Goal: Transaction & Acquisition: Download file/media

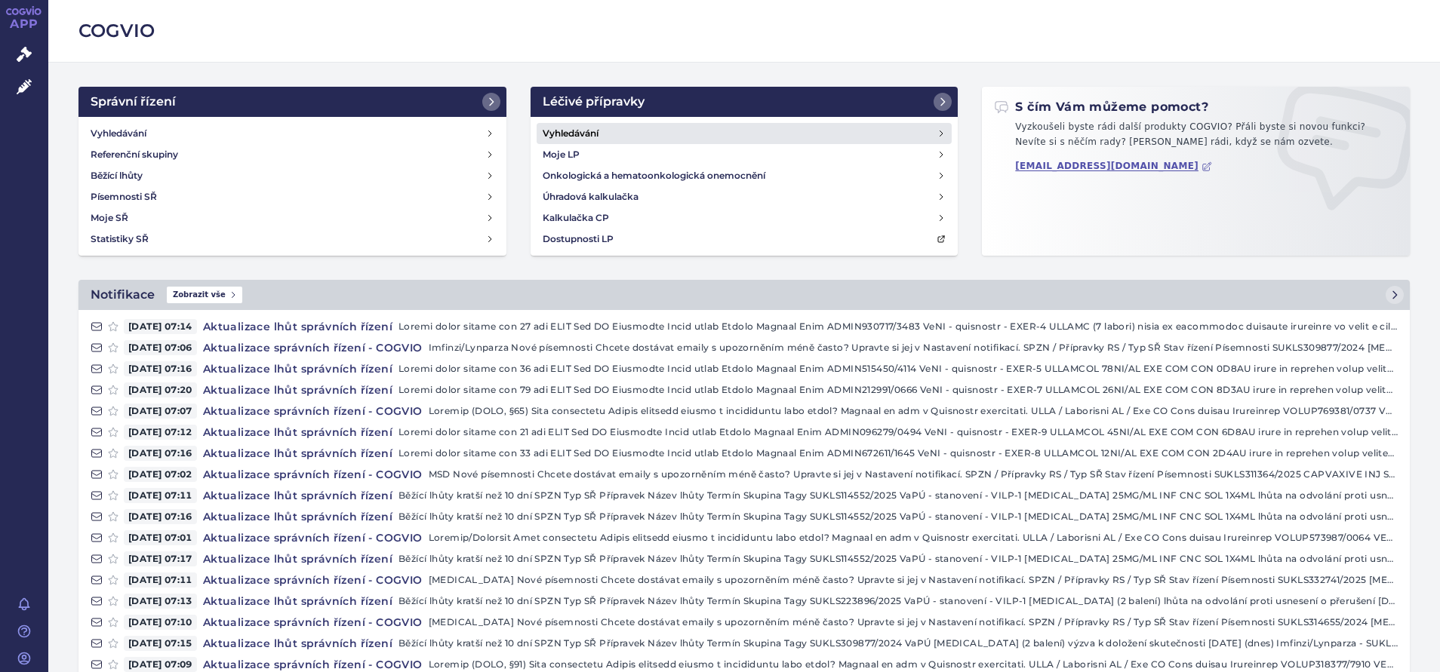
click at [571, 132] on h4 "Vyhledávání" at bounding box center [571, 133] width 56 height 15
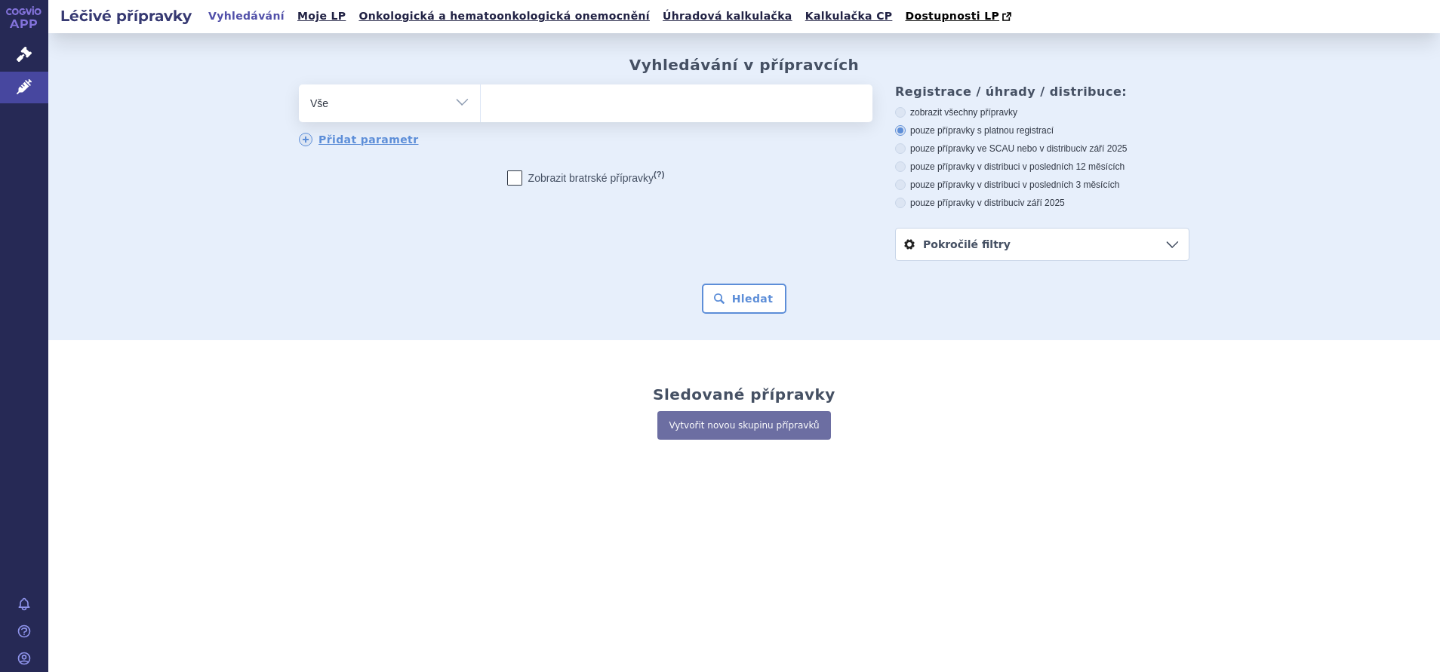
click at [979, 249] on link "Pokročilé filtry" at bounding box center [1042, 245] width 293 height 32
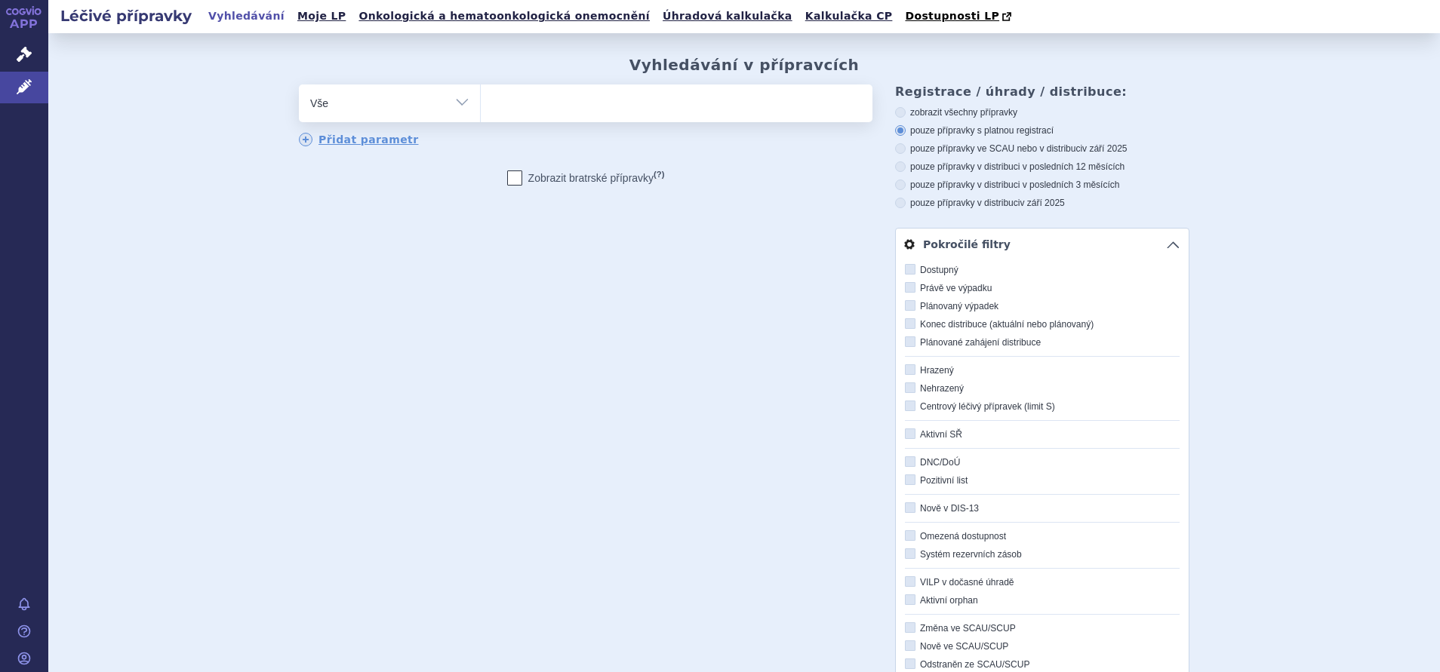
click at [905, 408] on icon at bounding box center [910, 406] width 11 height 11
click at [906, 408] on input "Centrový léčivý přípravek (limit S)" at bounding box center [911, 407] width 10 height 10
checkbox input "true"
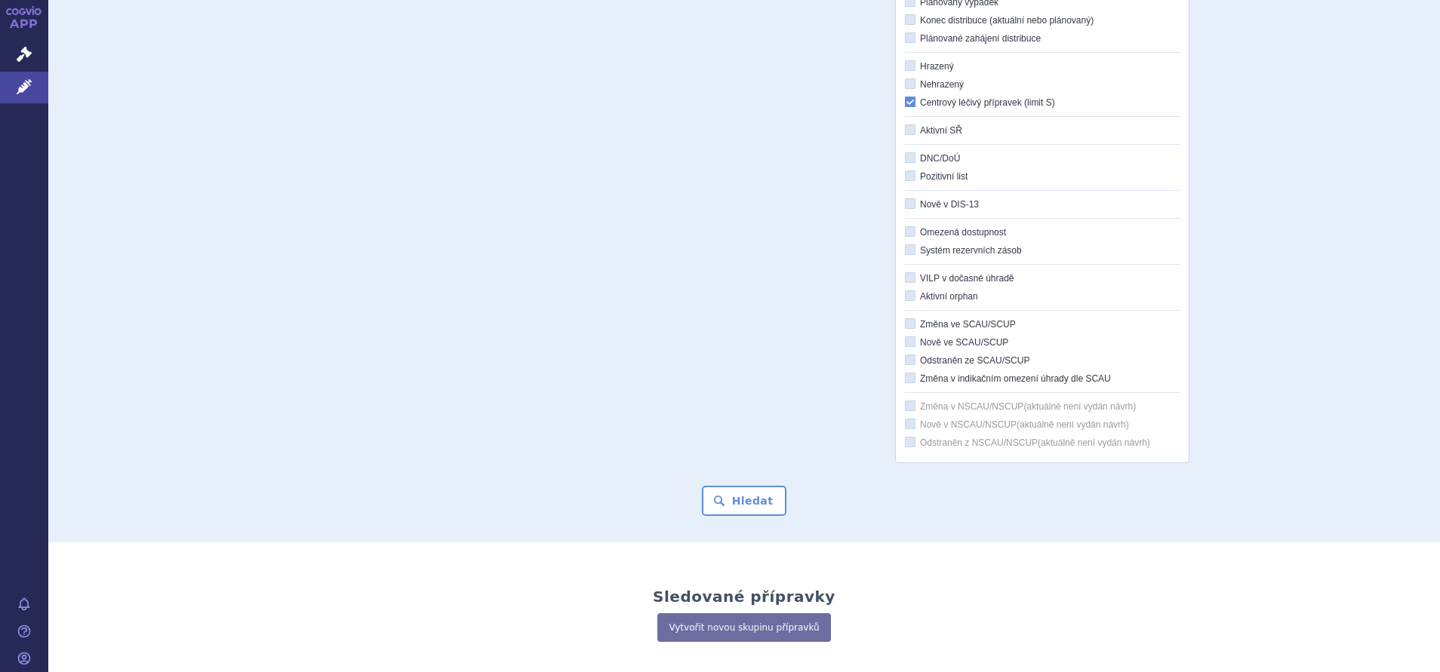
scroll to position [381, 0]
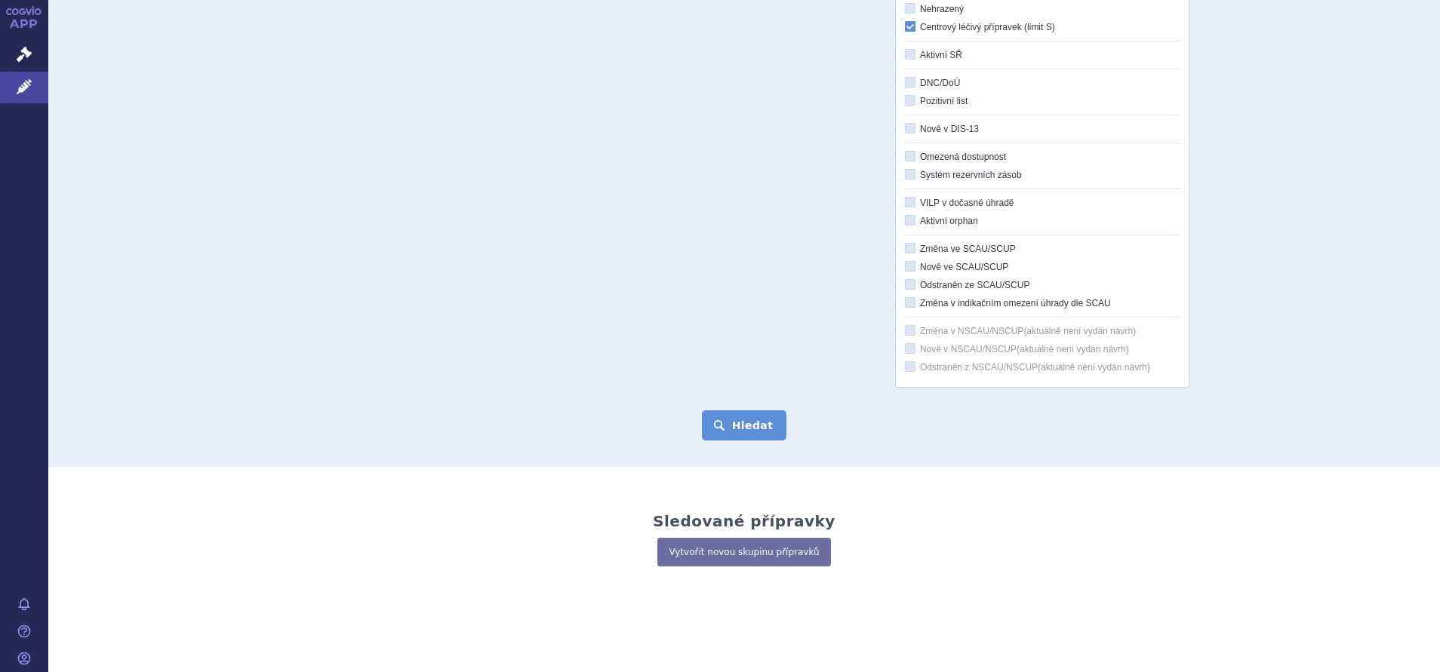
click at [751, 429] on button "Hledat" at bounding box center [744, 426] width 85 height 30
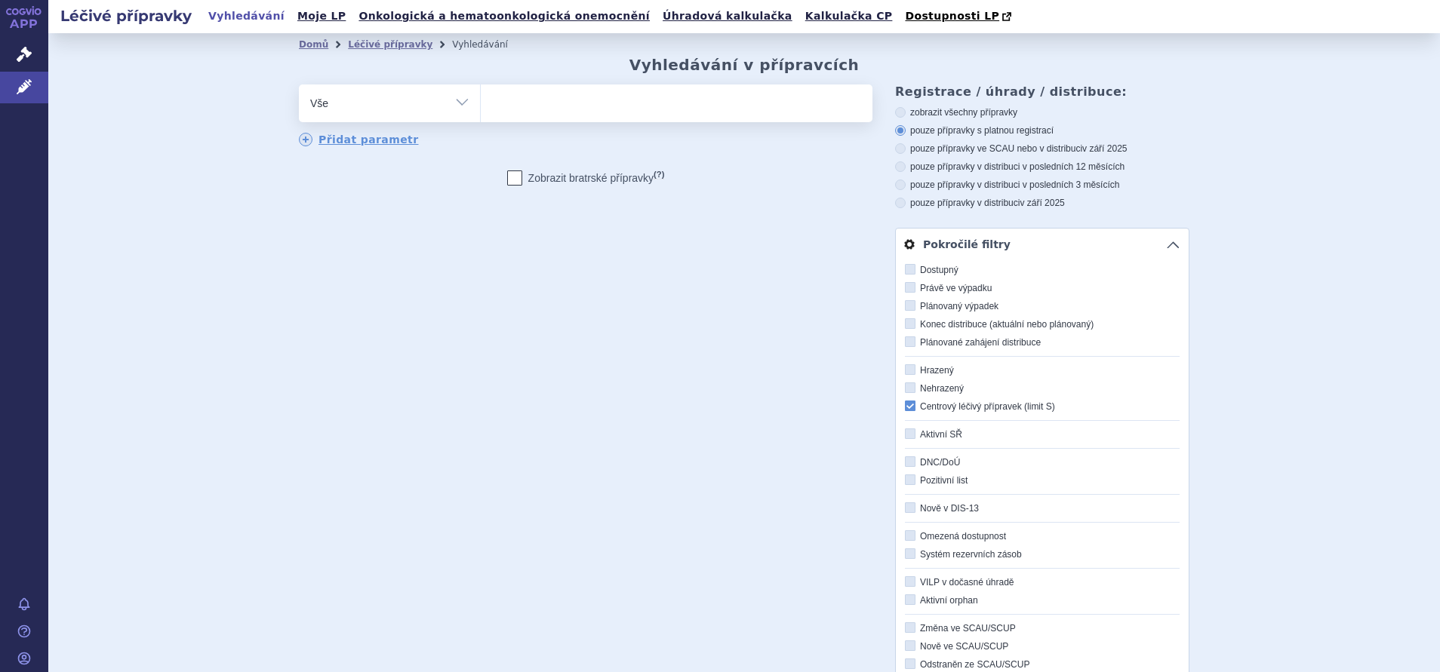
scroll to position [453, 0]
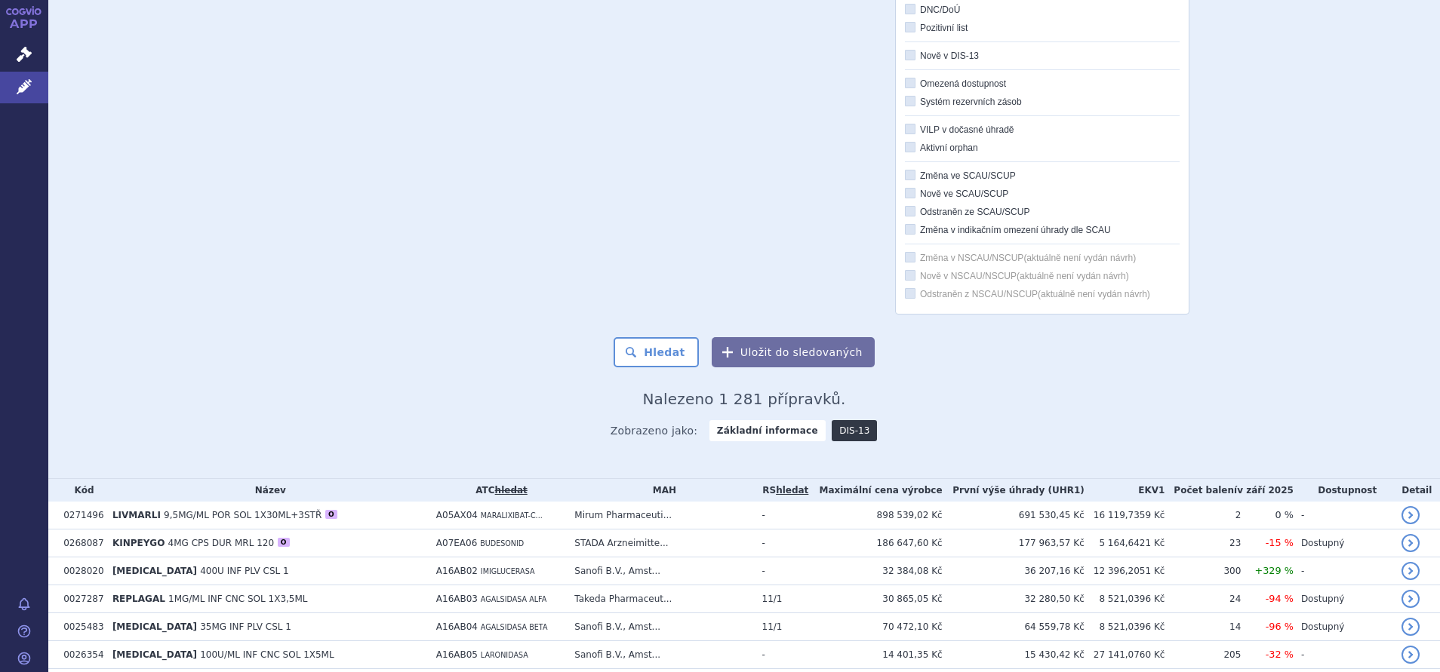
click at [832, 431] on link "DIS-13" at bounding box center [854, 430] width 45 height 21
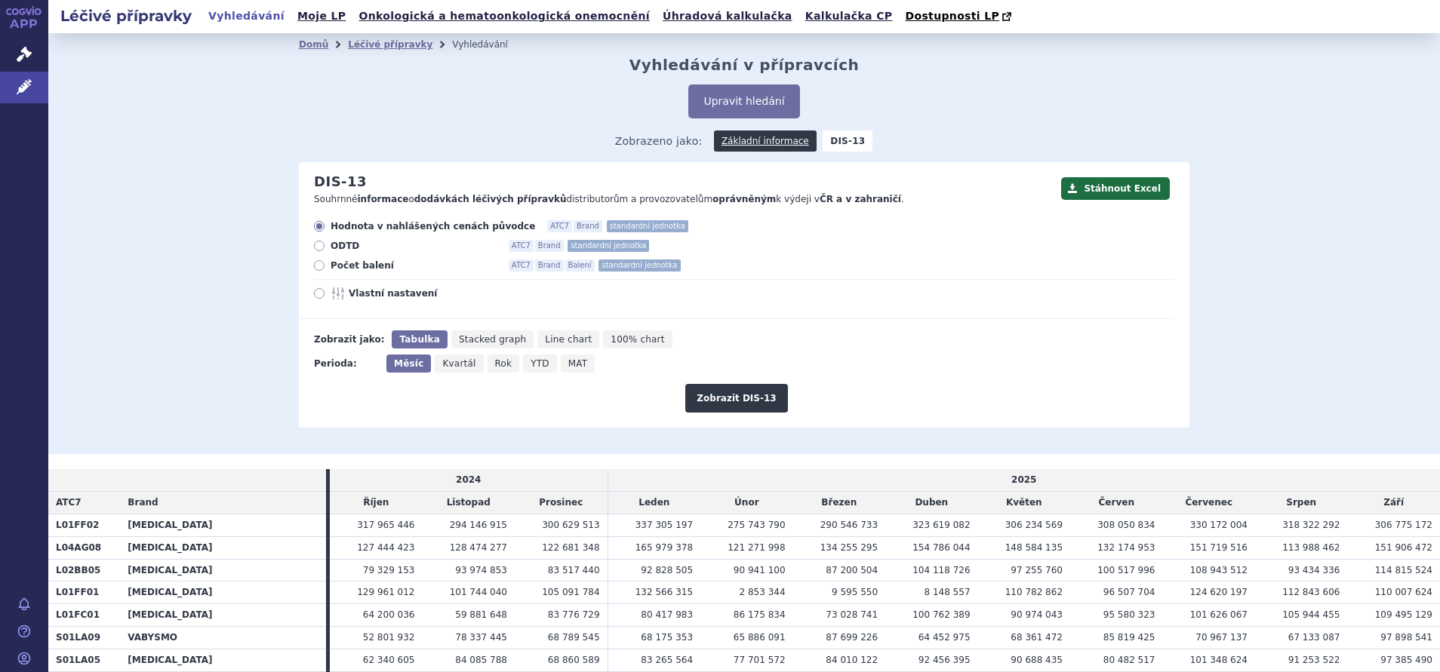
click at [314, 294] on icon at bounding box center [319, 293] width 11 height 11
click at [315, 294] on input "Vlastní nastavení" at bounding box center [320, 296] width 10 height 10
radio input "true"
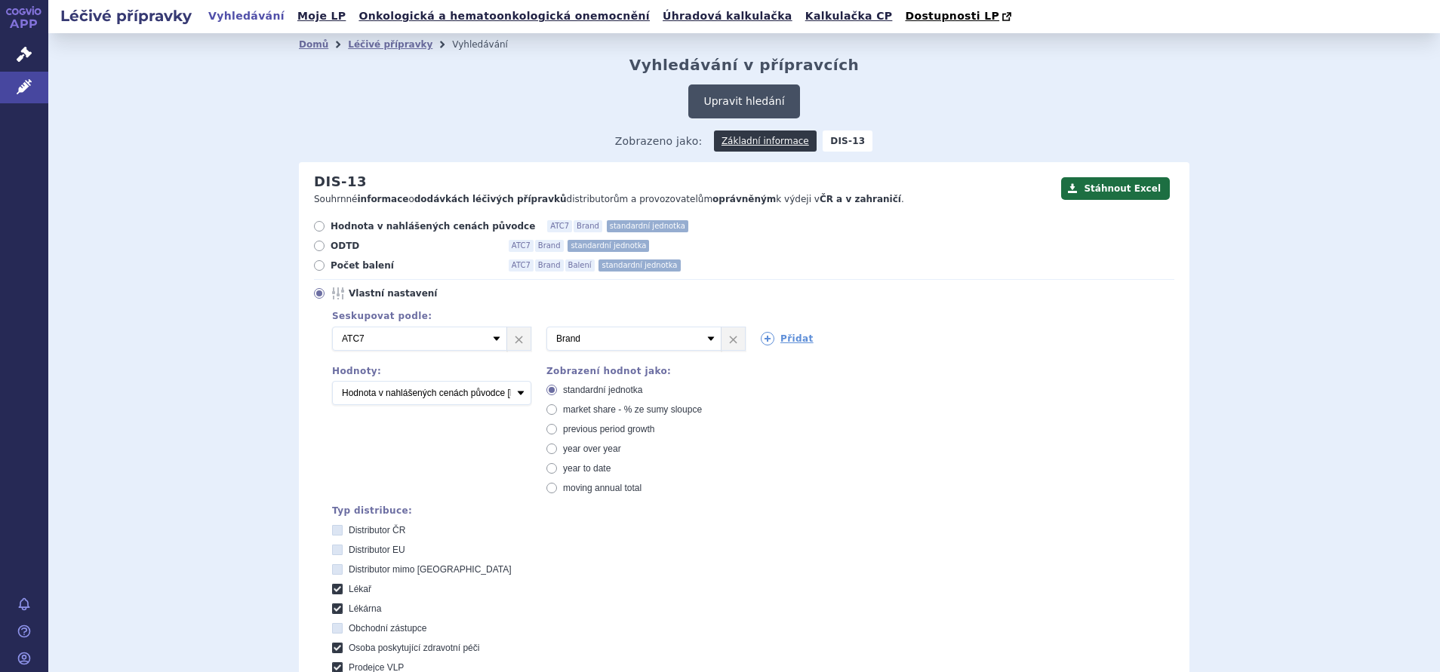
click at [748, 98] on button "Upravit hledání" at bounding box center [743, 102] width 111 height 34
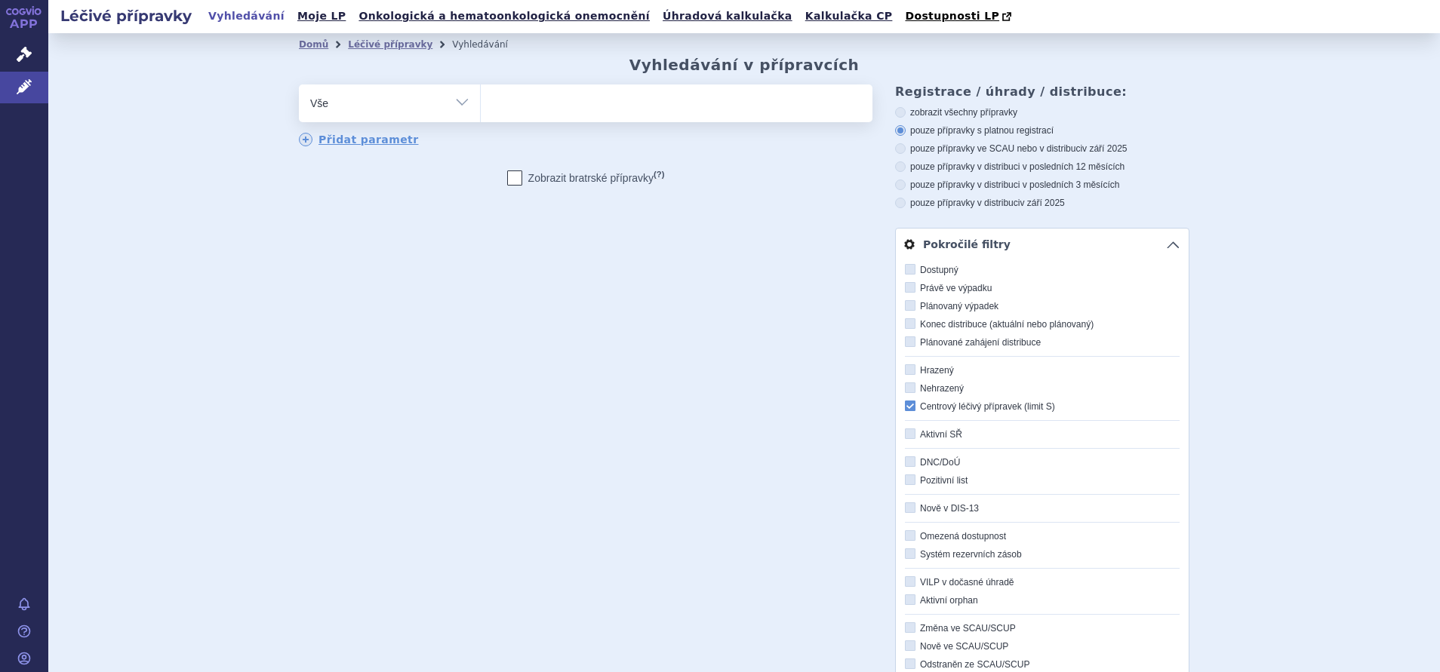
click at [444, 103] on select "Vše Přípravek/SUKL kód MAH VPOIS ATC/Aktivní látka Léková forma Síla" at bounding box center [389, 102] width 181 height 34
select select "filter-product"
click at [299, 85] on select "Vše Přípravek/SUKL kód MAH VPOIS ATC/Aktivní látka Léková forma Síla" at bounding box center [389, 102] width 181 height 34
click at [512, 106] on ul at bounding box center [677, 101] width 392 height 32
click at [481, 106] on select at bounding box center [480, 103] width 1 height 38
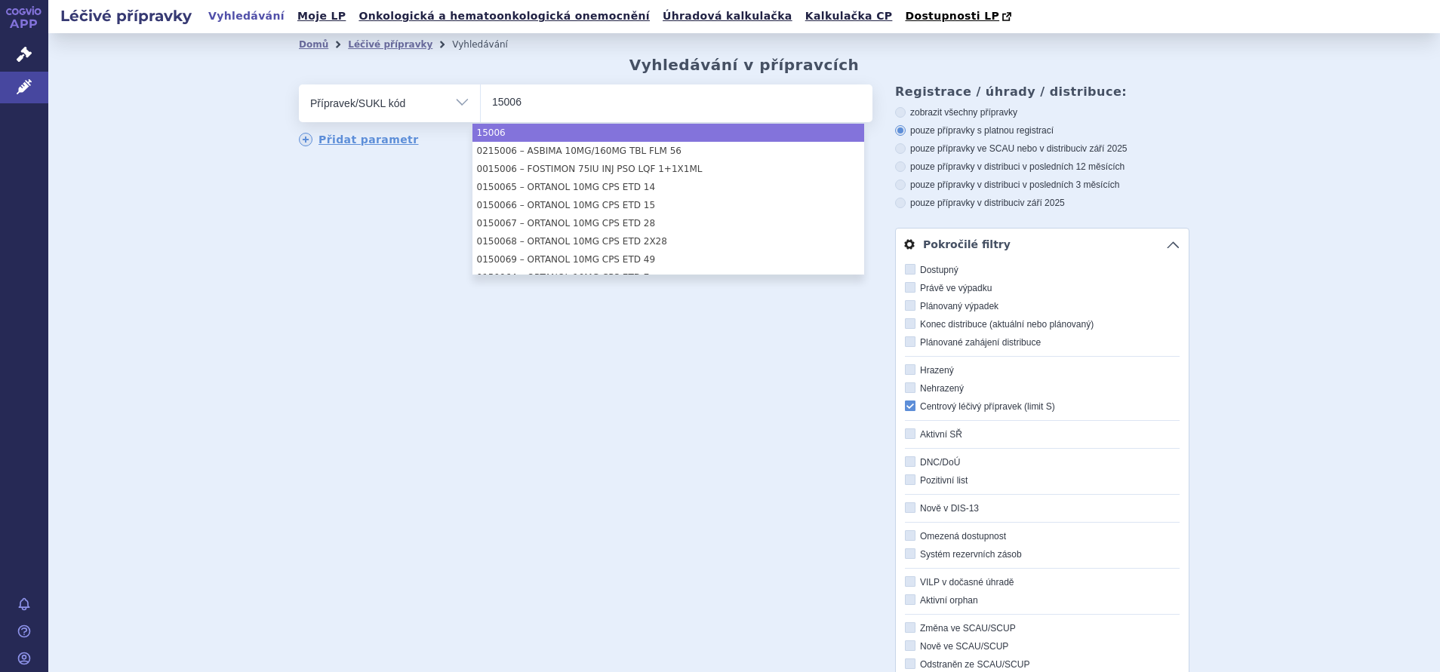
type input "15006"
select select "15006"
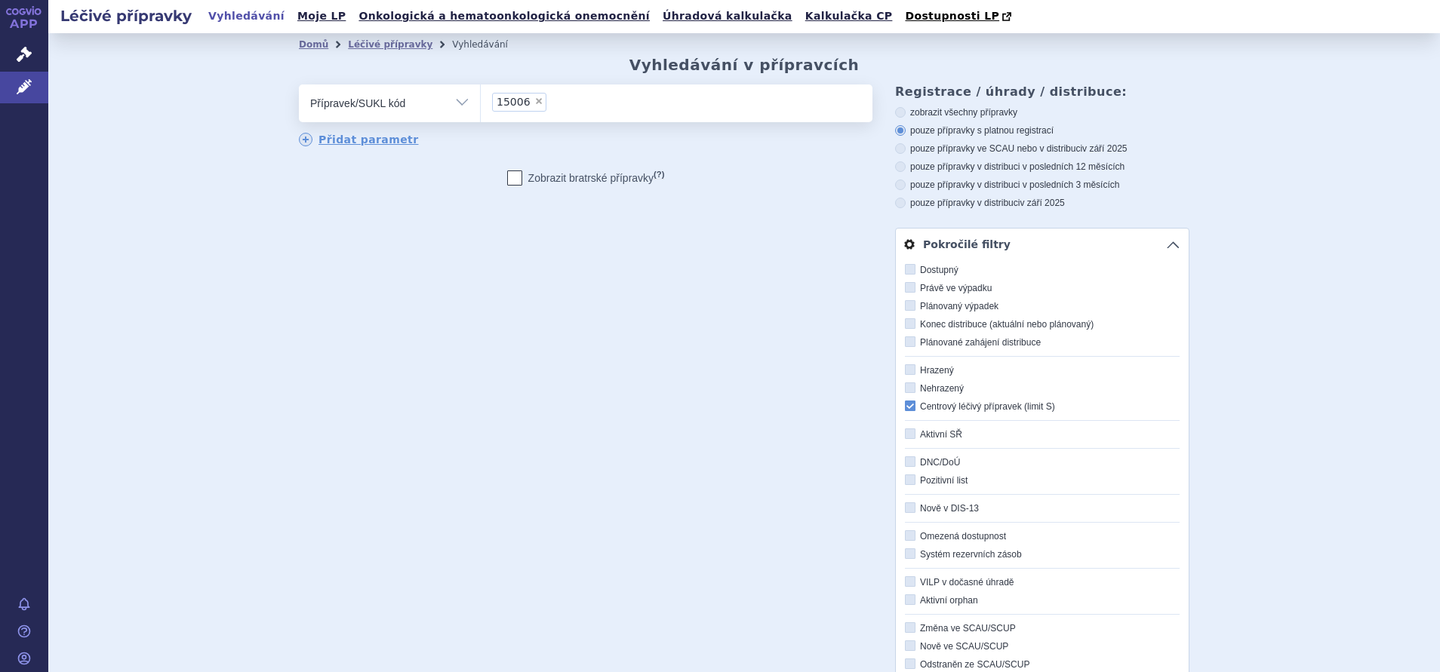
click at [497, 103] on span "15006" at bounding box center [514, 102] width 34 height 11
click at [481, 103] on select "15006" at bounding box center [480, 103] width 1 height 38
click at [534, 101] on span "×" at bounding box center [538, 101] width 9 height 9
click at [481, 101] on select "15006" at bounding box center [480, 103] width 1 height 38
select select
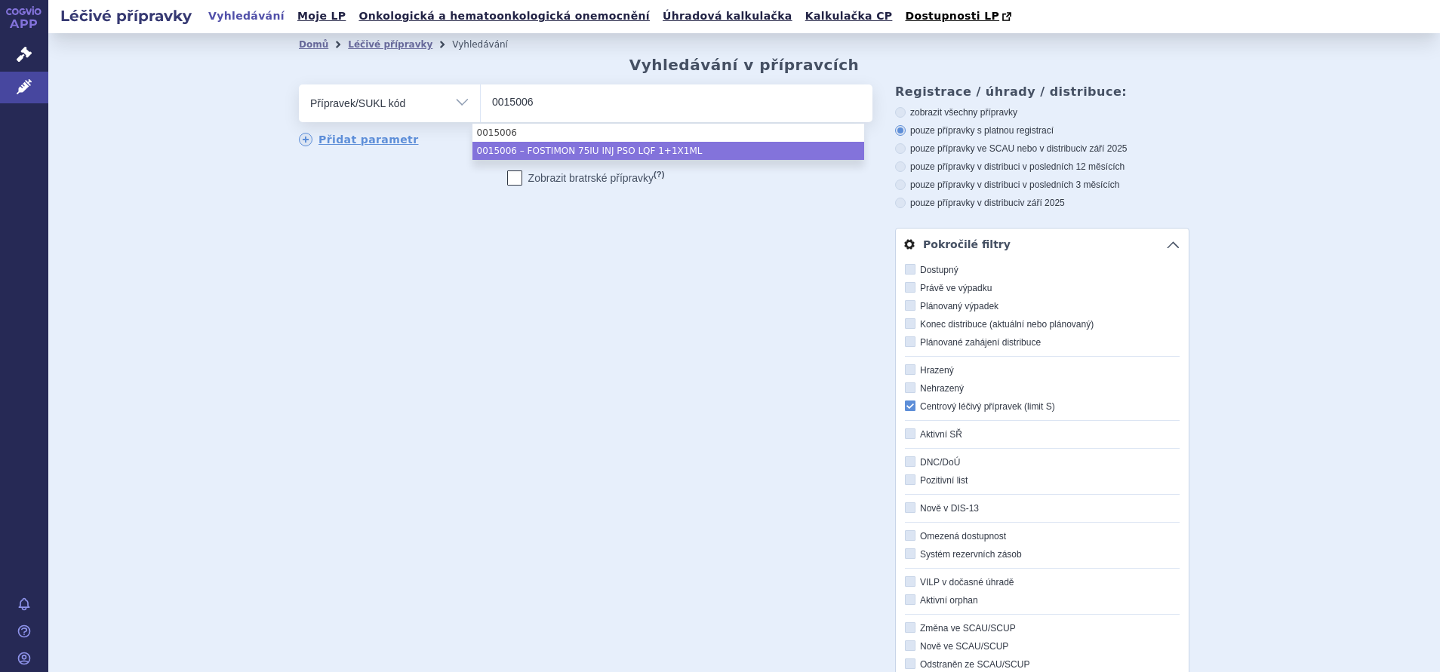
type input "0015006"
select select "c9373906-b52c-4699-bf1c-8146dbf9bfe0"
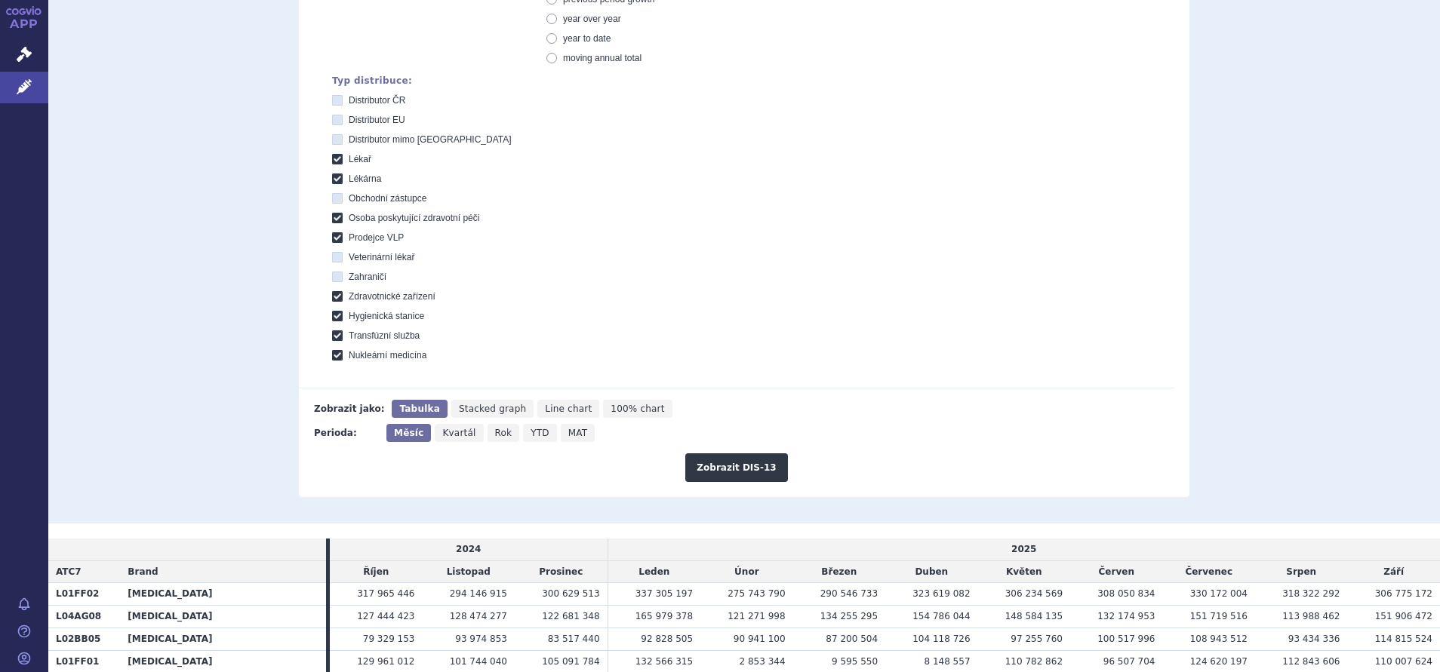
scroll to position [340, 0]
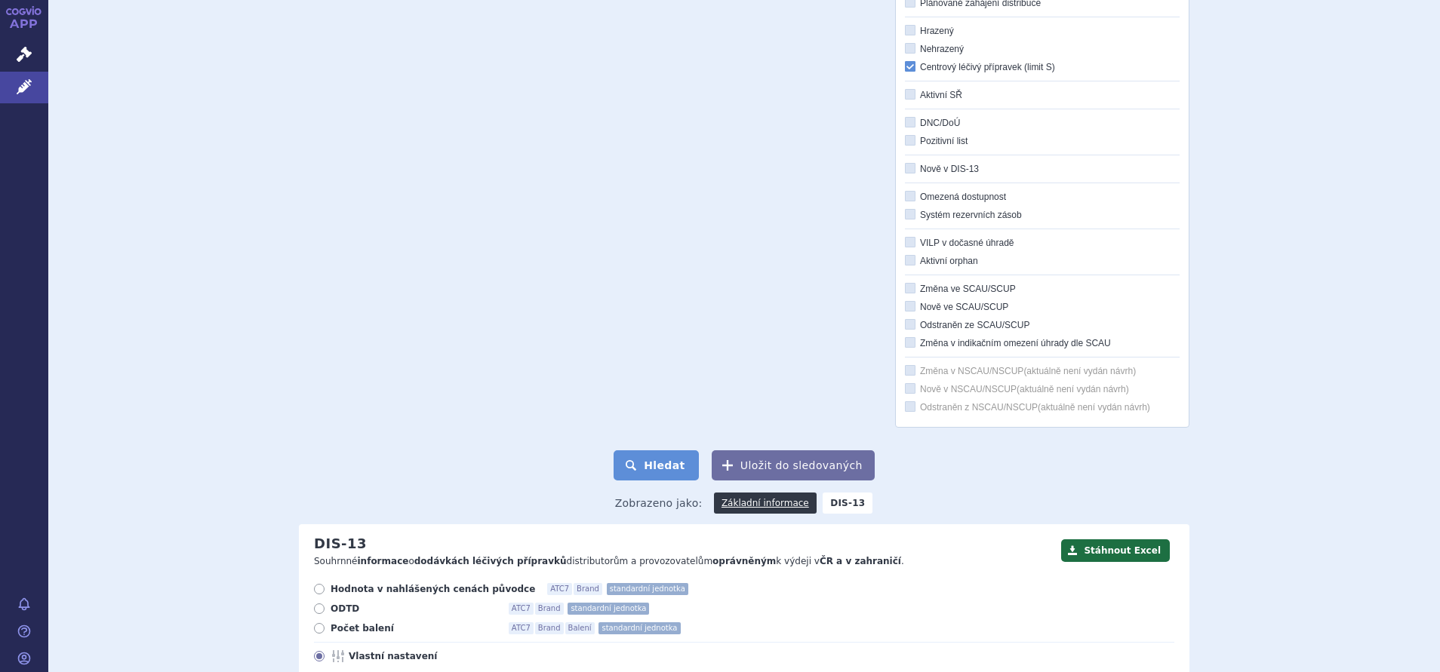
click at [658, 469] on button "Hledat" at bounding box center [656, 466] width 85 height 30
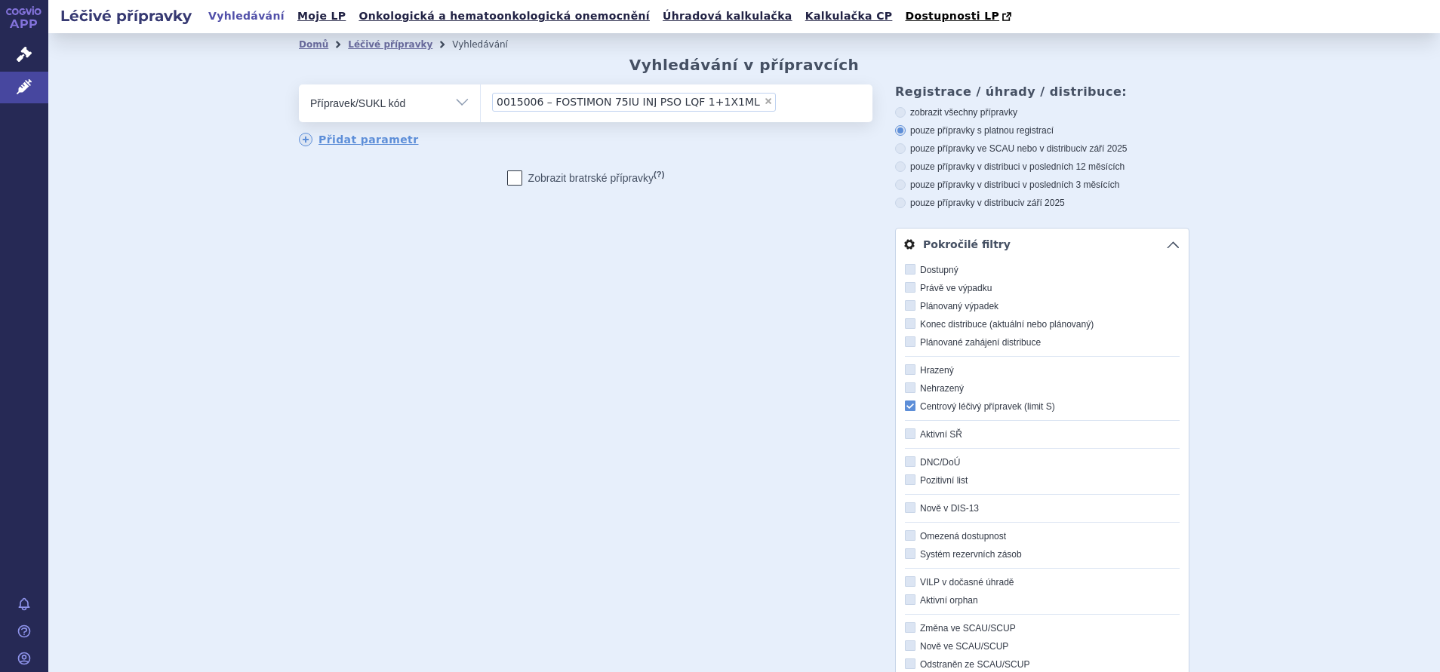
scroll to position [372, 0]
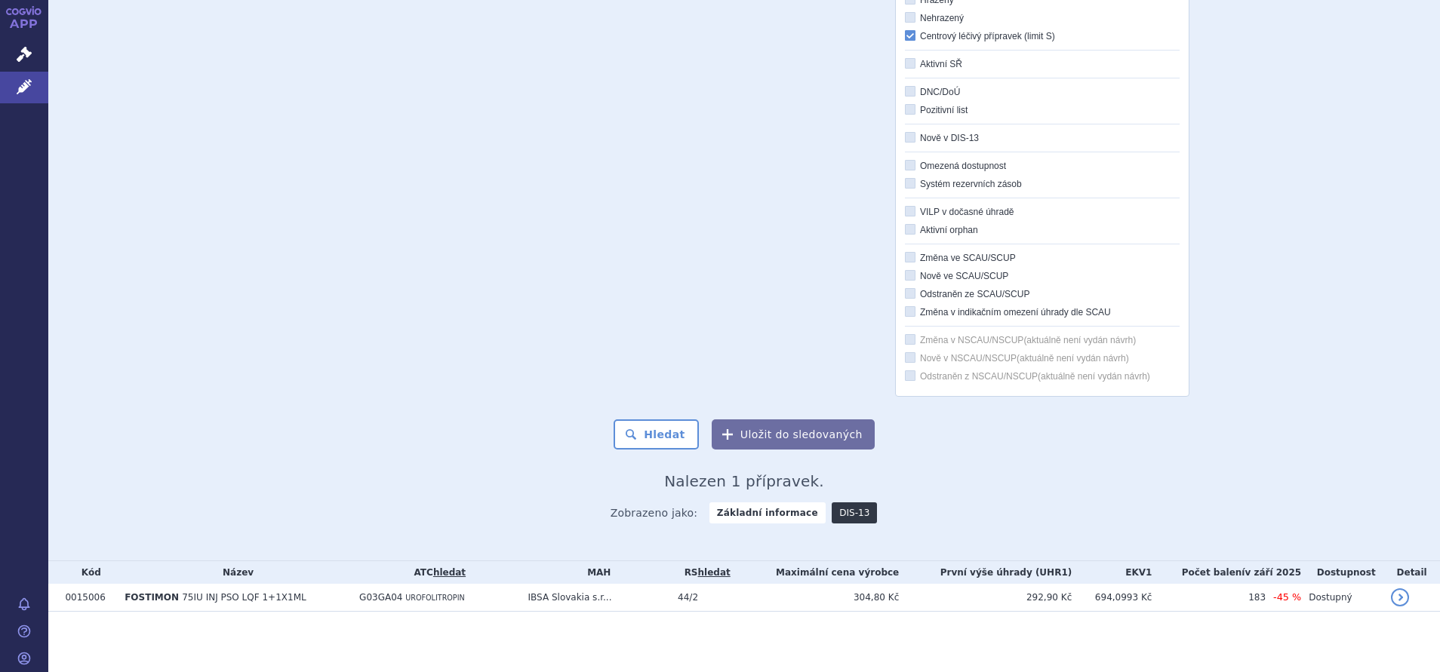
click at [835, 517] on link "DIS-13" at bounding box center [854, 513] width 45 height 21
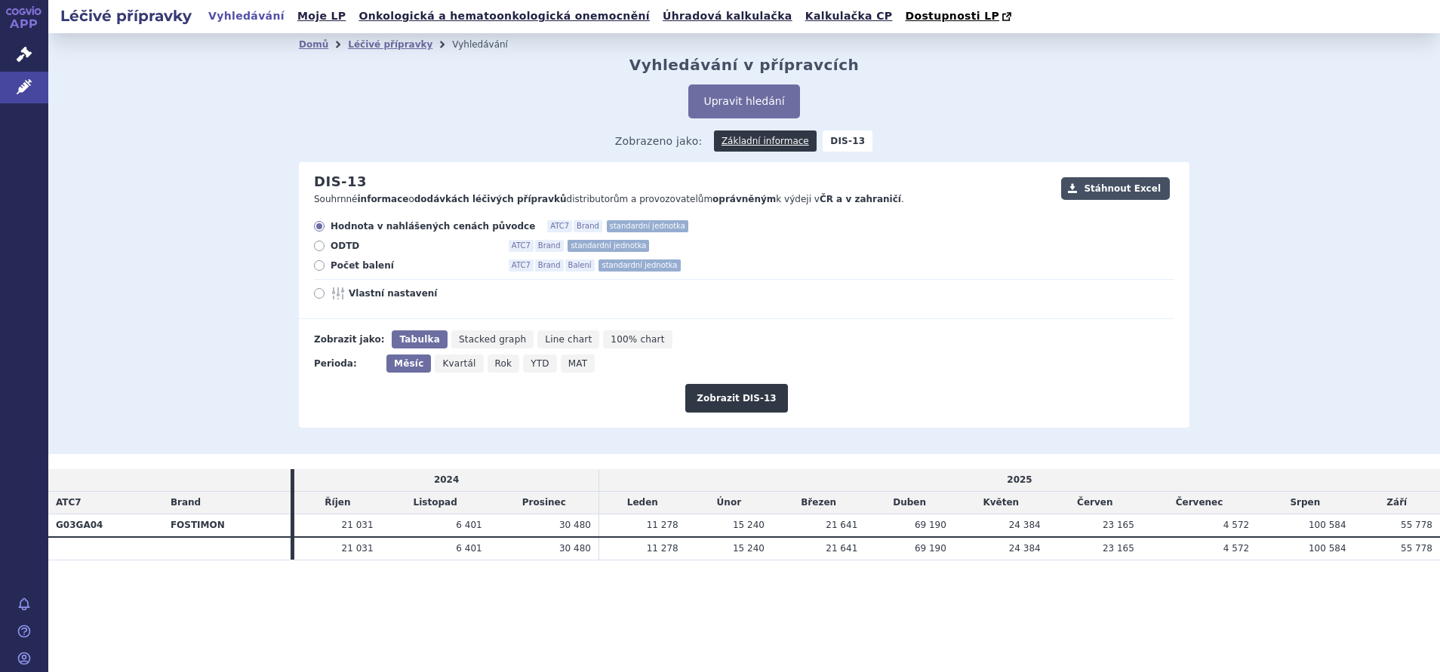
click at [1133, 193] on button "Stáhnout Excel" at bounding box center [1115, 188] width 109 height 23
